Goal: Book appointment/travel/reservation

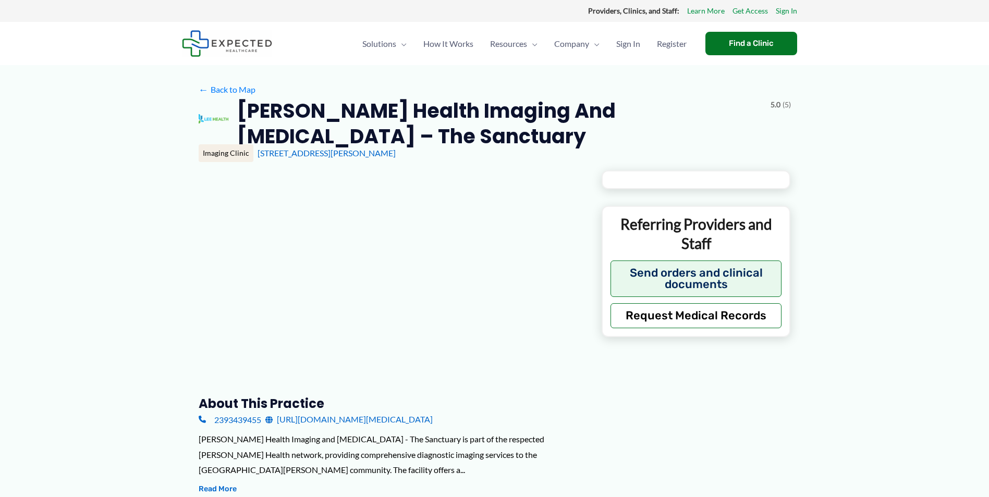
type input "**********"
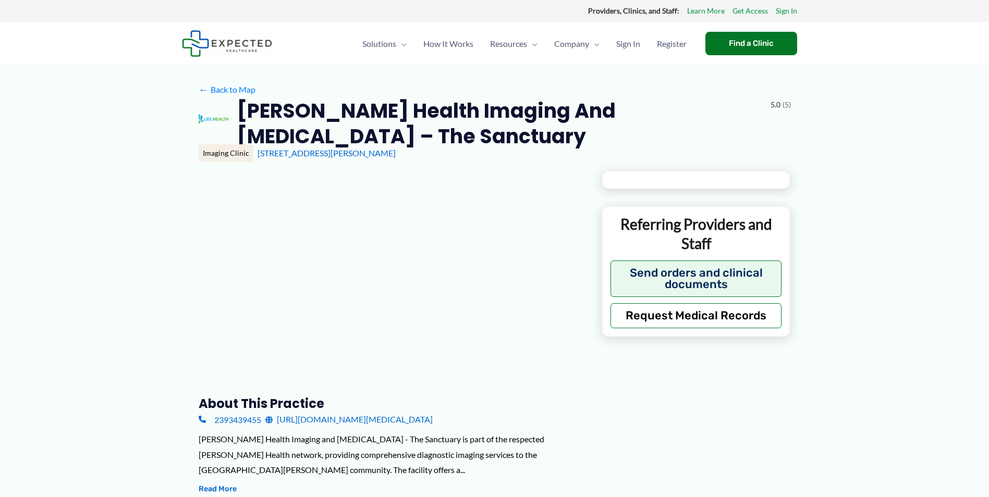
type input "**********"
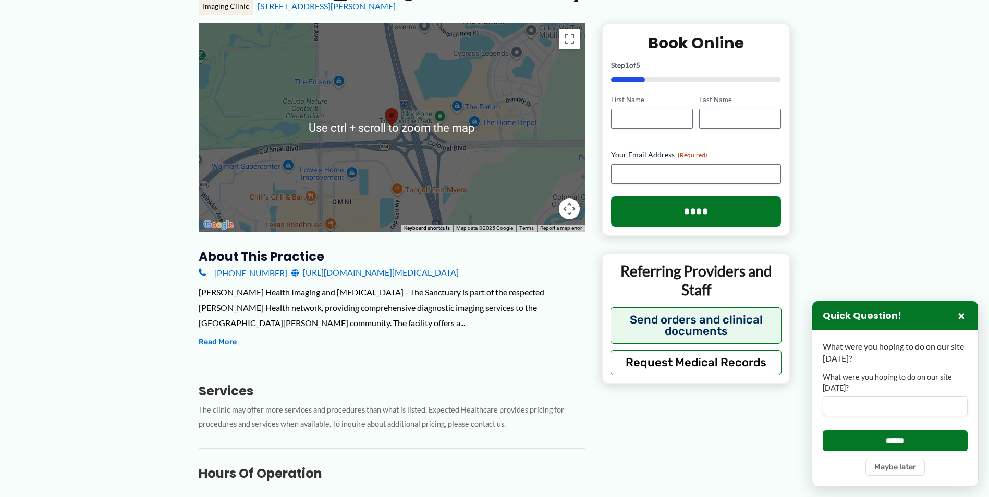
scroll to position [156, 0]
